Goal: Task Accomplishment & Management: Use online tool/utility

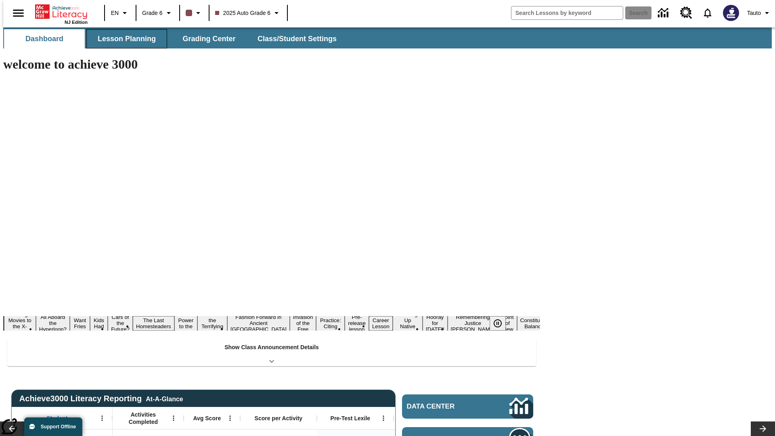
click at [124, 39] on button "Lesson Planning" at bounding box center [126, 38] width 81 height 19
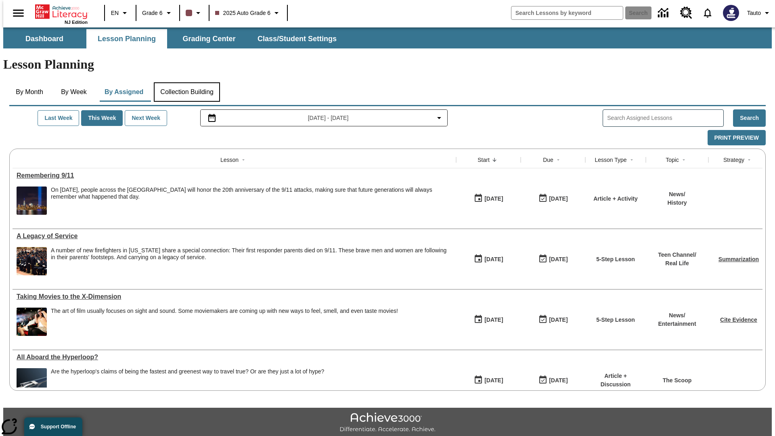
click at [187, 82] on button "Collection Building" at bounding box center [187, 91] width 66 height 19
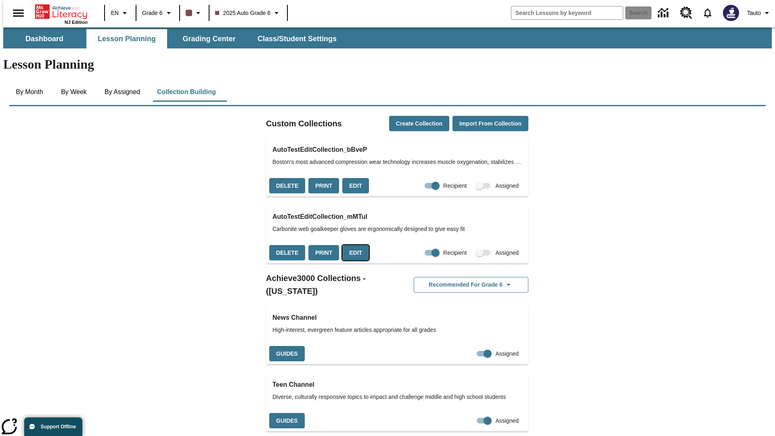
click at [353, 245] on button "Edit" at bounding box center [355, 253] width 27 height 16
